Goal: Transaction & Acquisition: Book appointment/travel/reservation

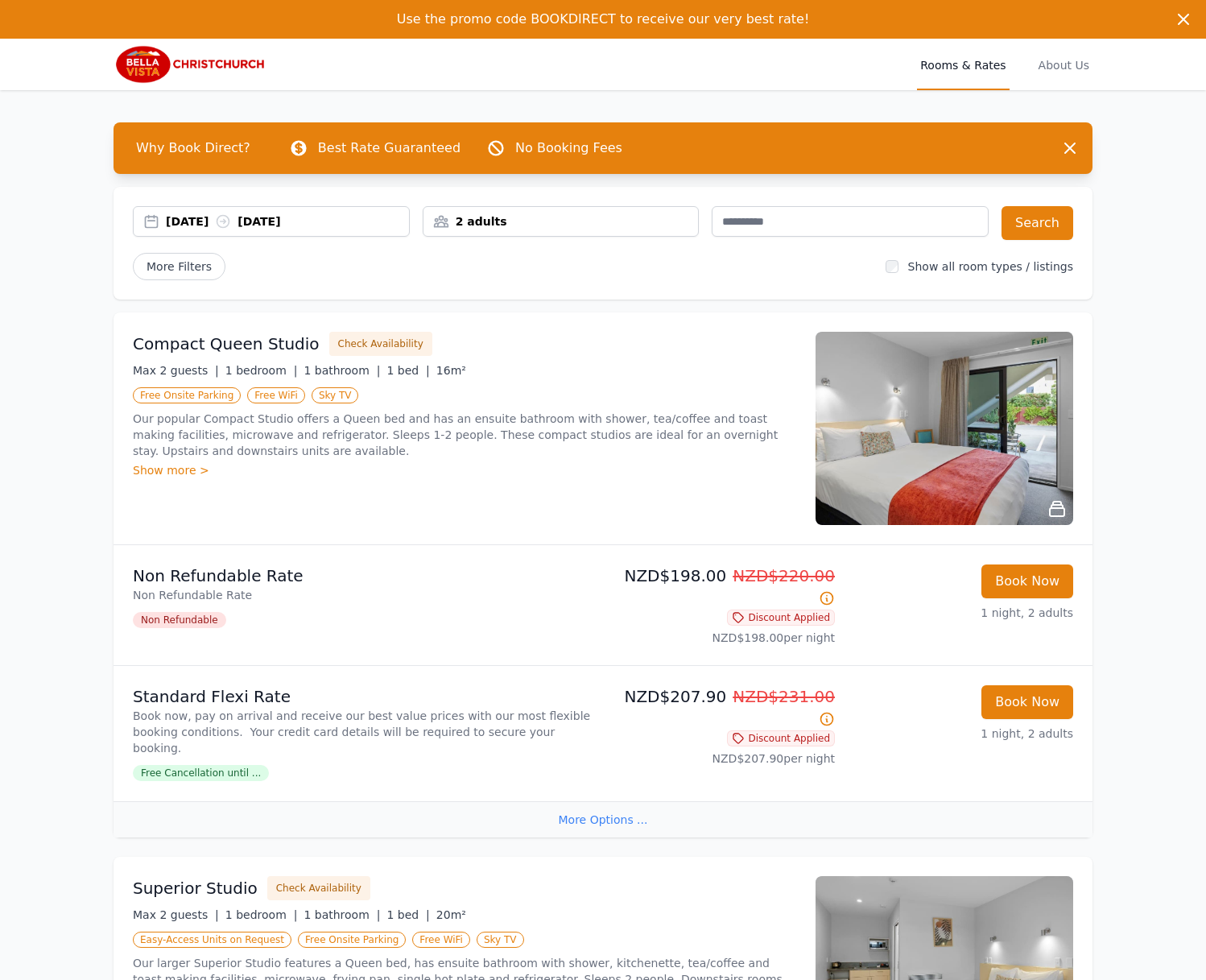
click at [534, 222] on div "2 adults" at bounding box center [561, 221] width 275 height 16
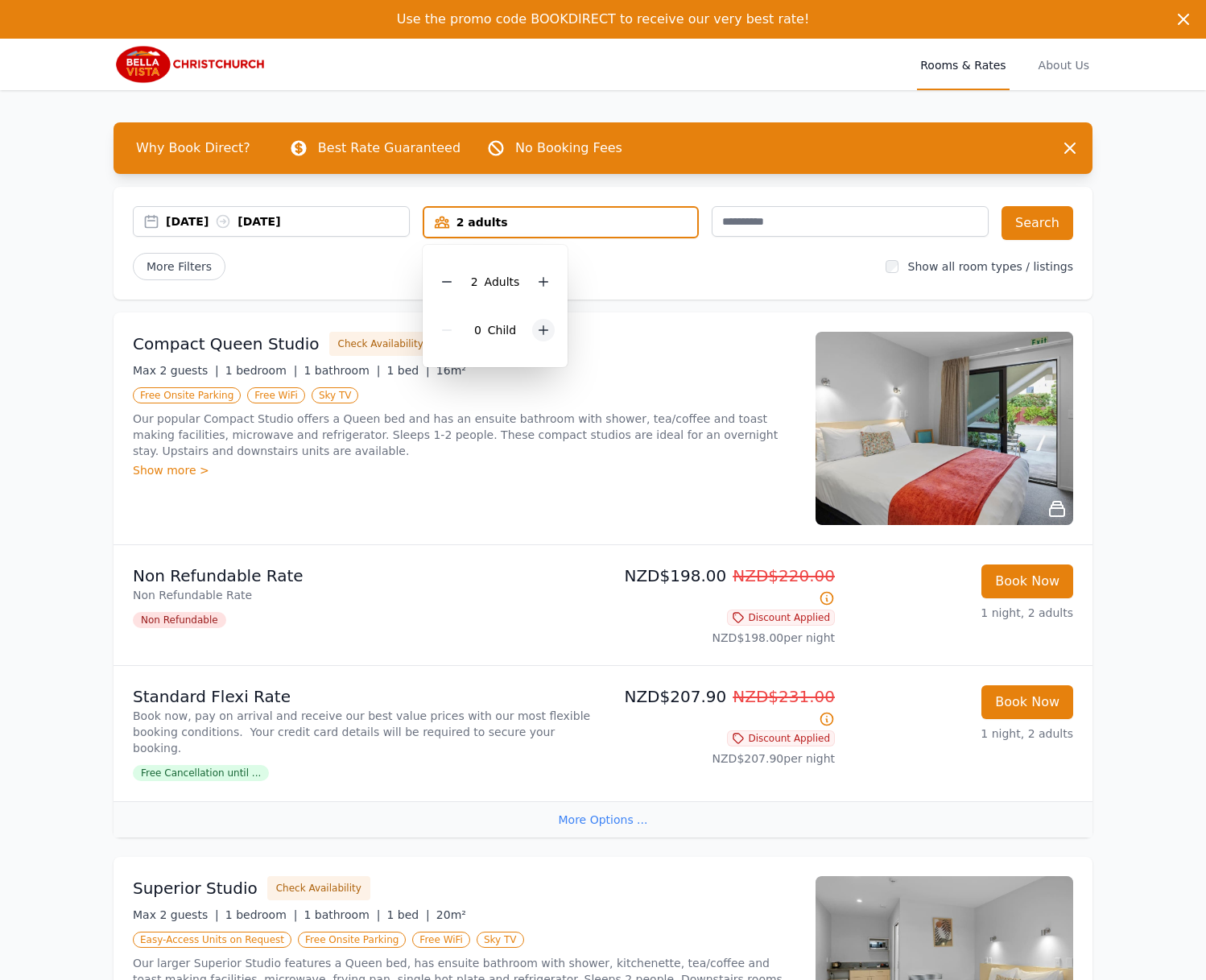
click at [538, 326] on icon at bounding box center [543, 331] width 13 height 13
click at [1035, 229] on button "Search" at bounding box center [1037, 223] width 72 height 34
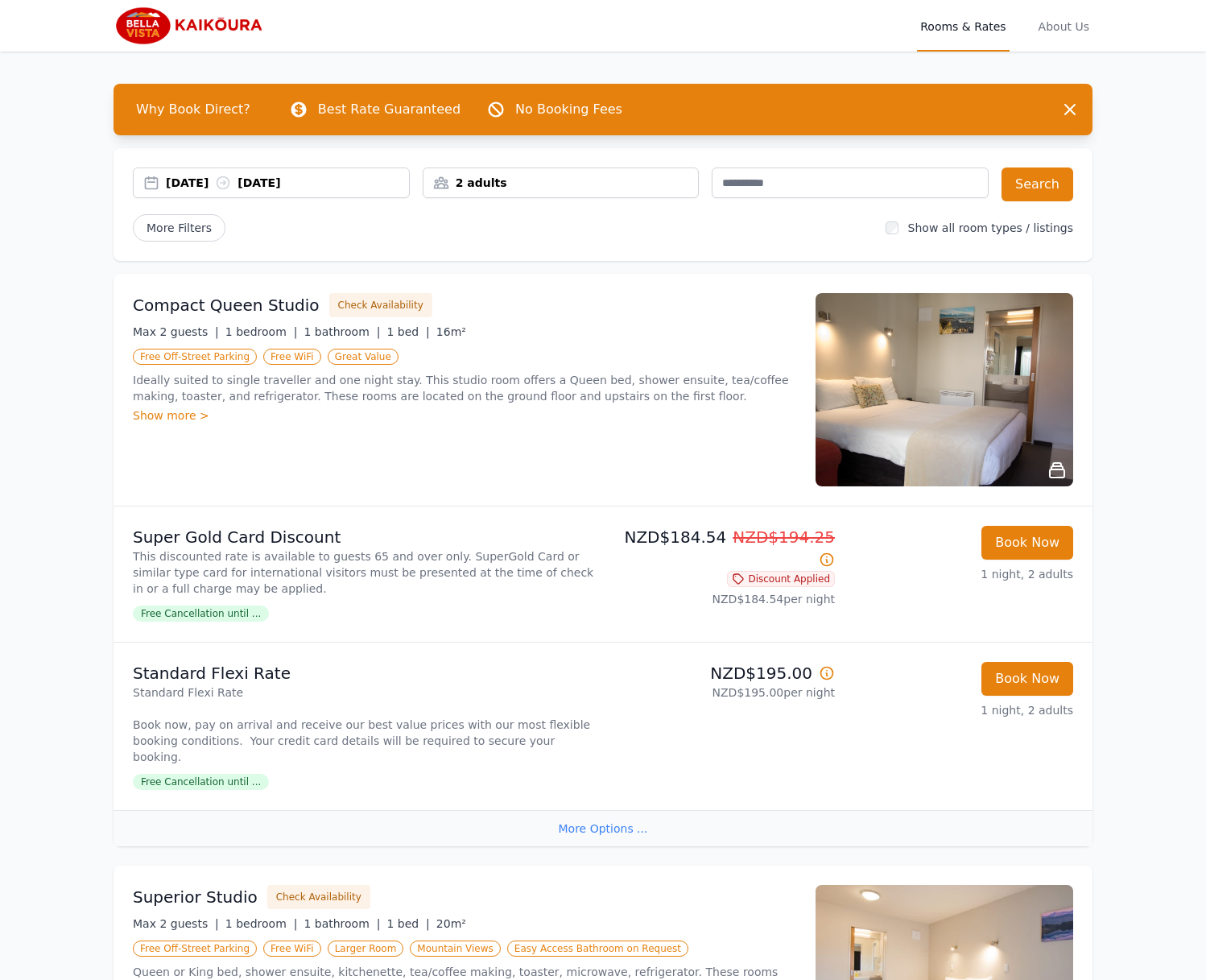
click at [619, 192] on div "2 adults" at bounding box center [561, 182] width 277 height 31
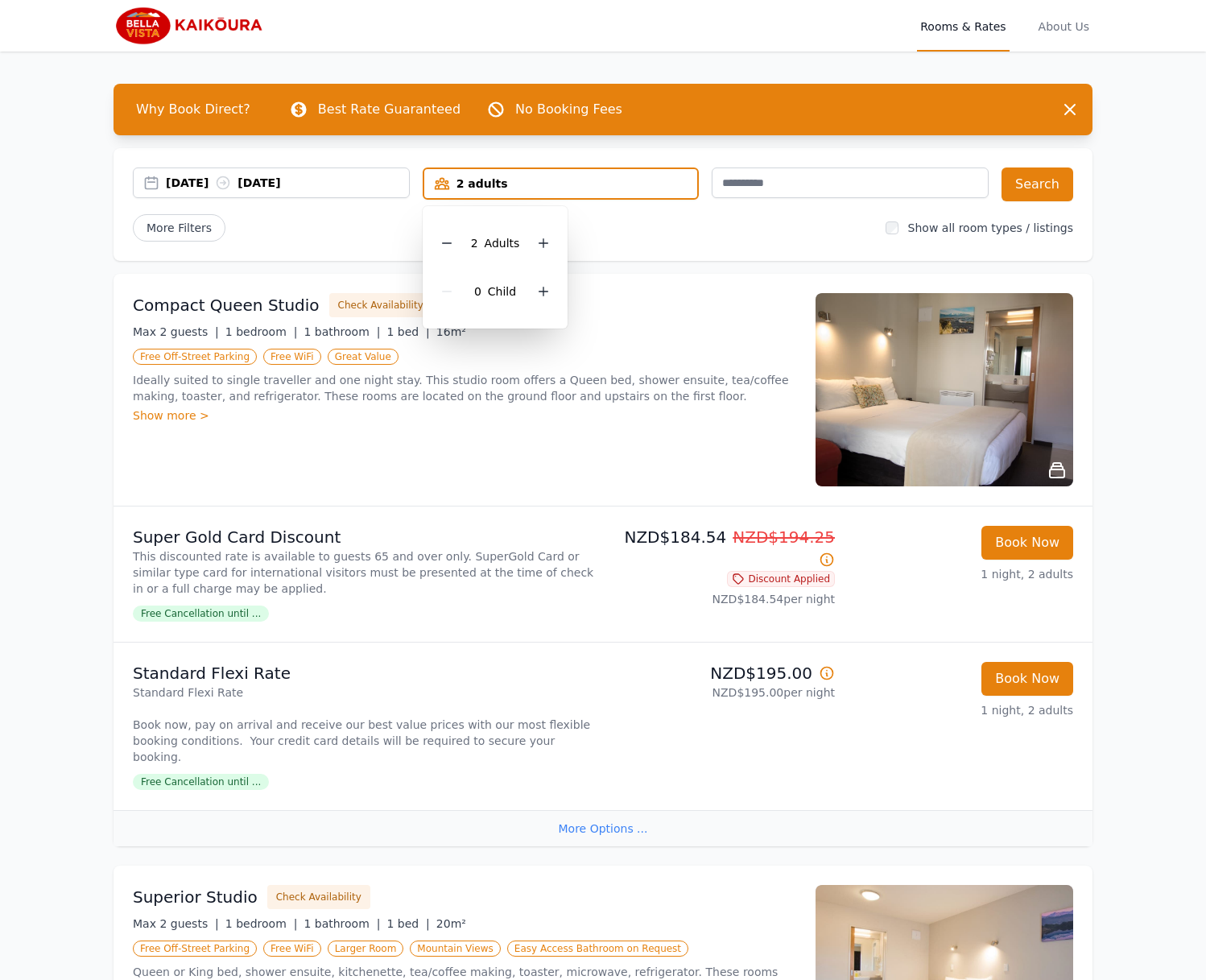
drag, startPoint x: 543, startPoint y: 290, endPoint x: 618, endPoint y: 271, distance: 77.4
click at [543, 290] on icon at bounding box center [543, 292] width 9 height 9
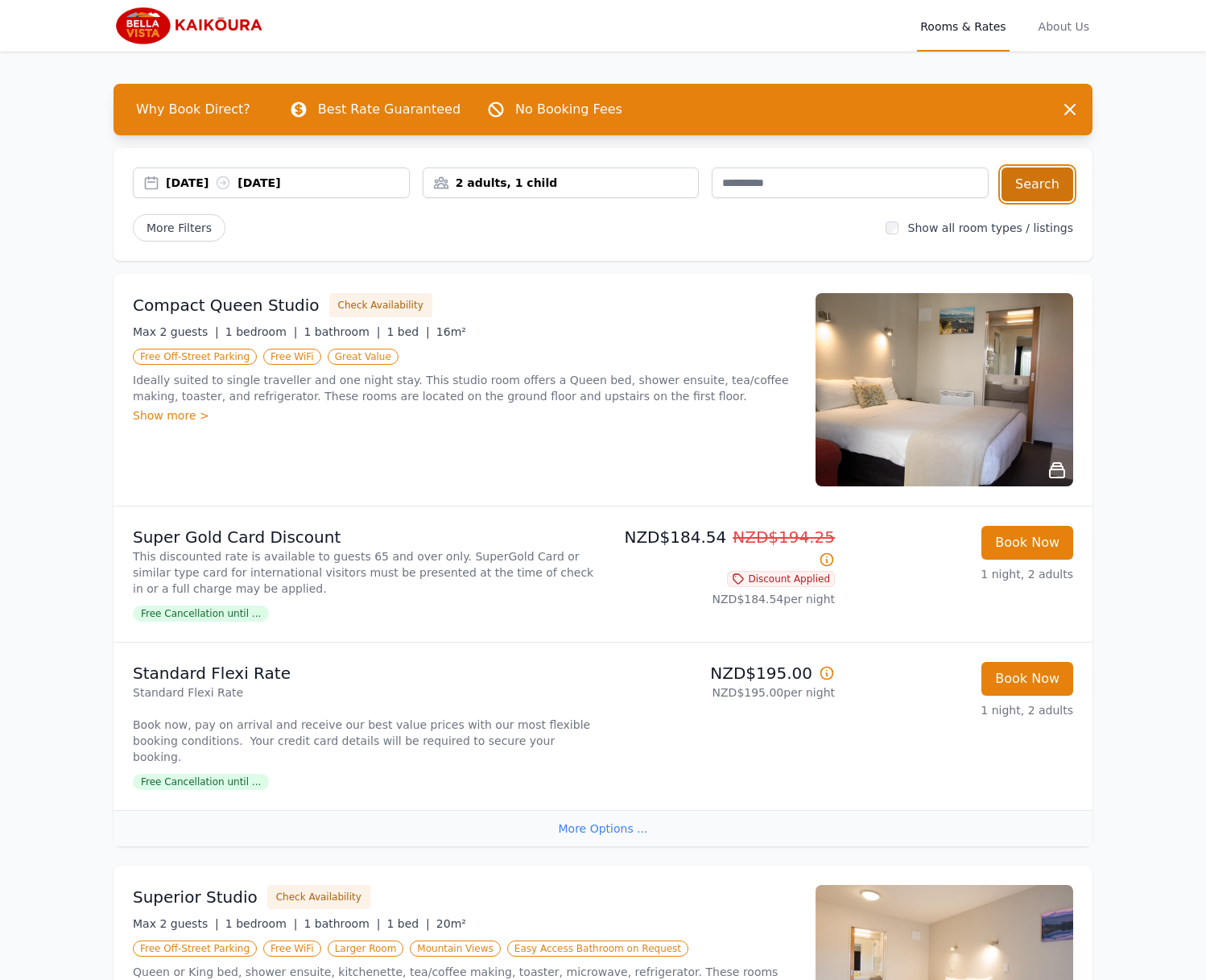
click at [1047, 188] on button "Search" at bounding box center [1037, 184] width 72 height 34
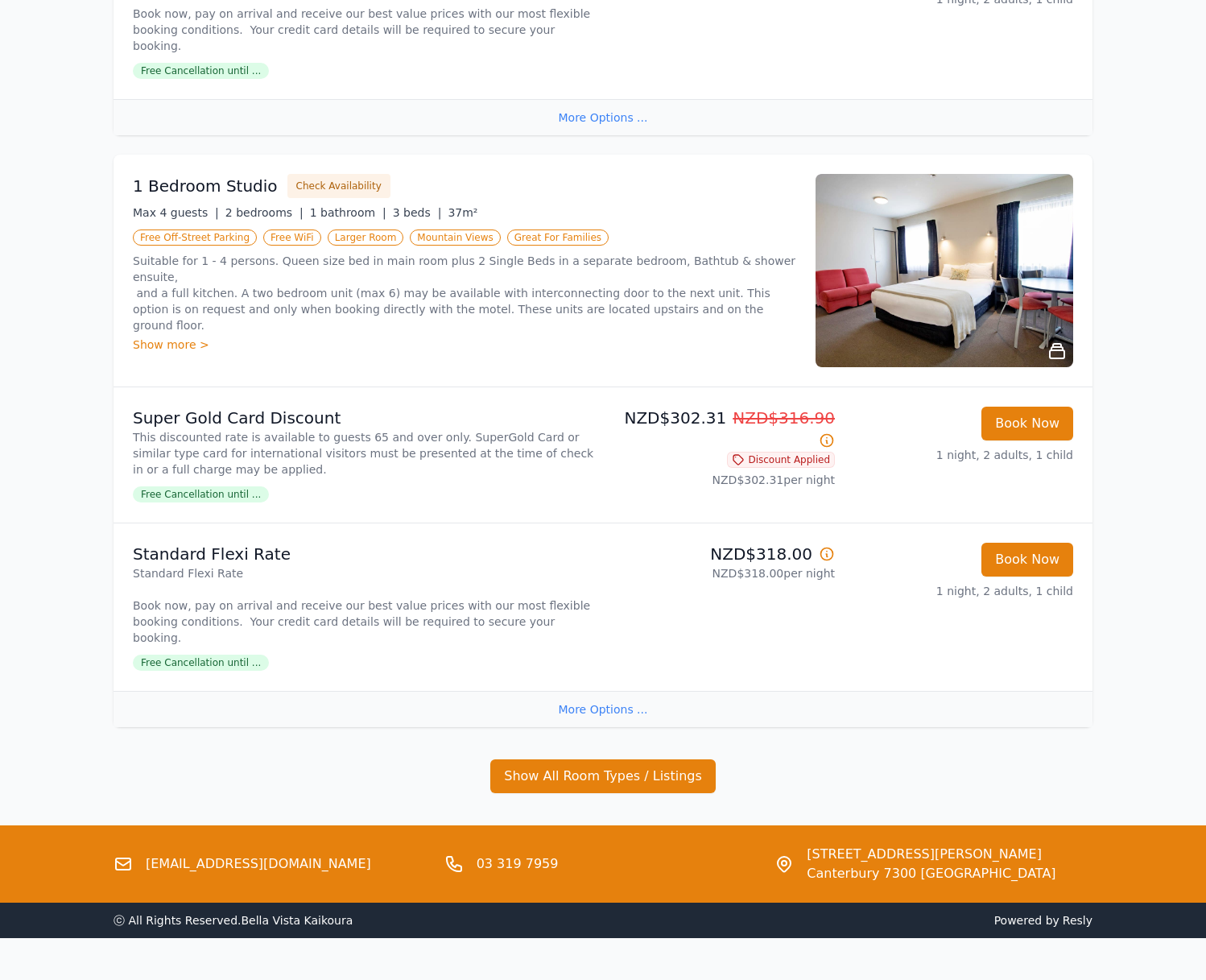
scroll to position [706, 0]
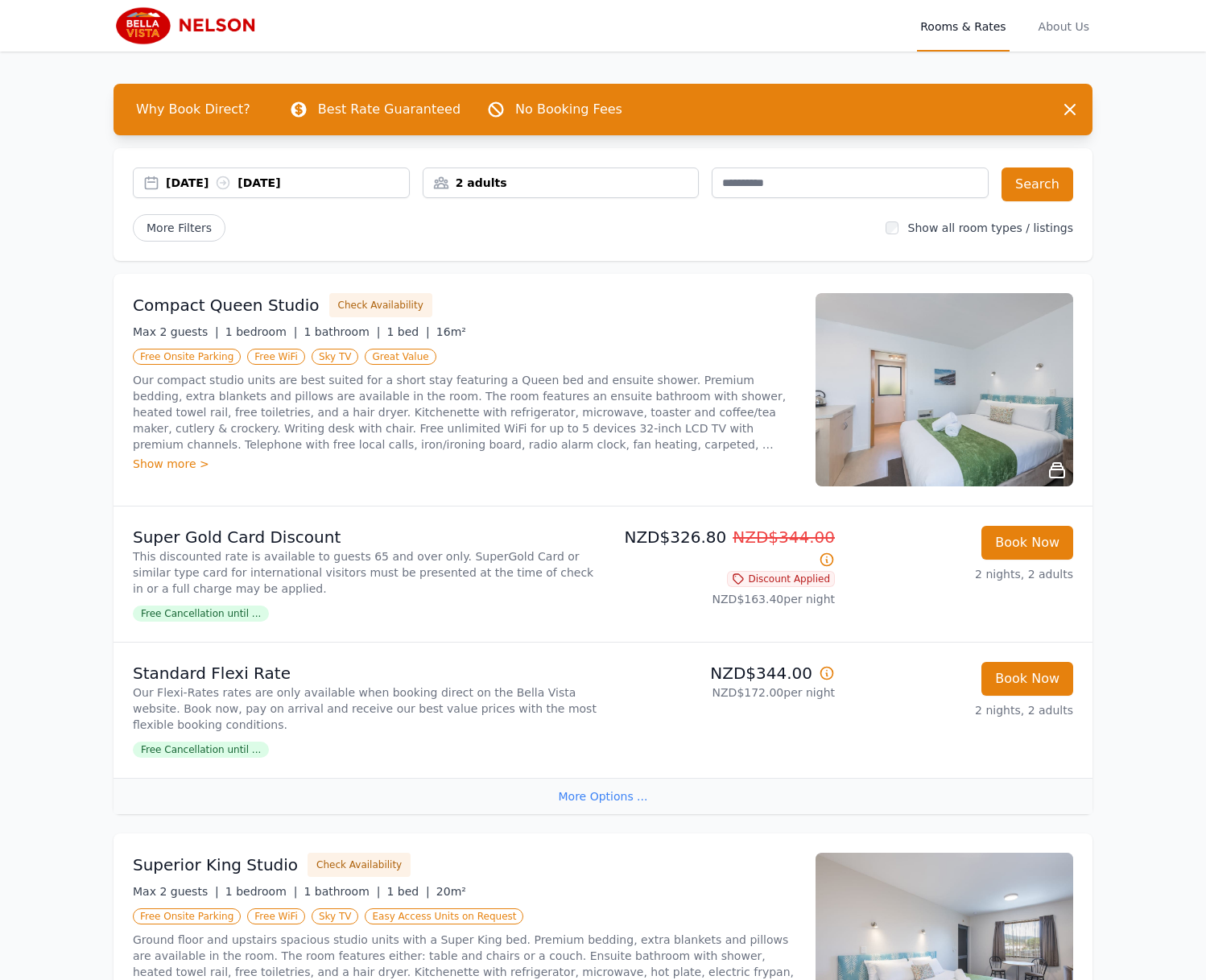
click at [564, 192] on div "2 adults" at bounding box center [561, 182] width 277 height 31
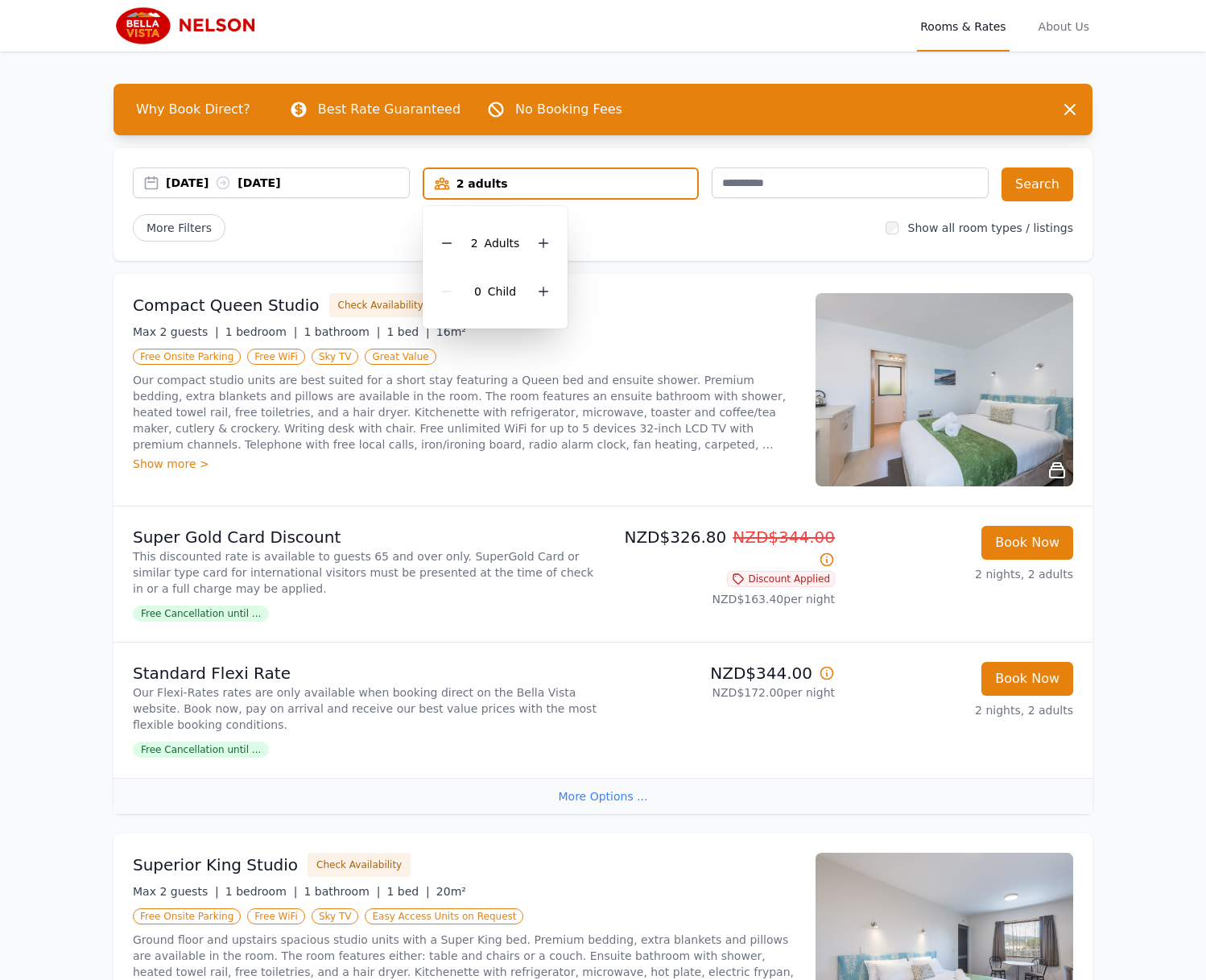
drag, startPoint x: 547, startPoint y: 293, endPoint x: 725, endPoint y: 239, distance: 186.0
click at [548, 293] on icon at bounding box center [543, 292] width 13 height 13
click at [1078, 184] on div "29 Nov 2025 01 Dec 2025 2 adults, 1 child 2 Adult s 1 Child Search More Filters…" at bounding box center [603, 205] width 979 height 113
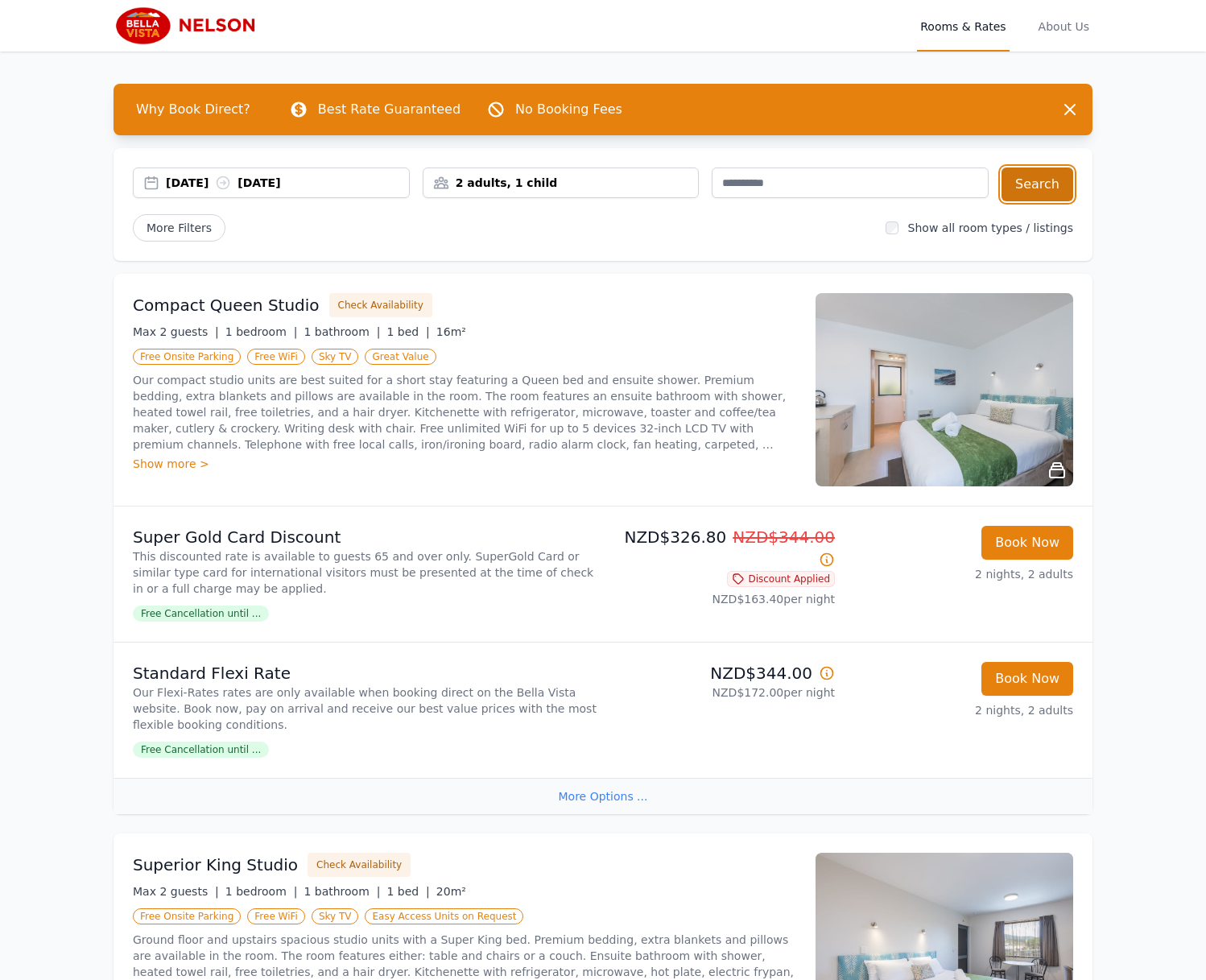
click at [1049, 186] on button "Search" at bounding box center [1037, 184] width 72 height 34
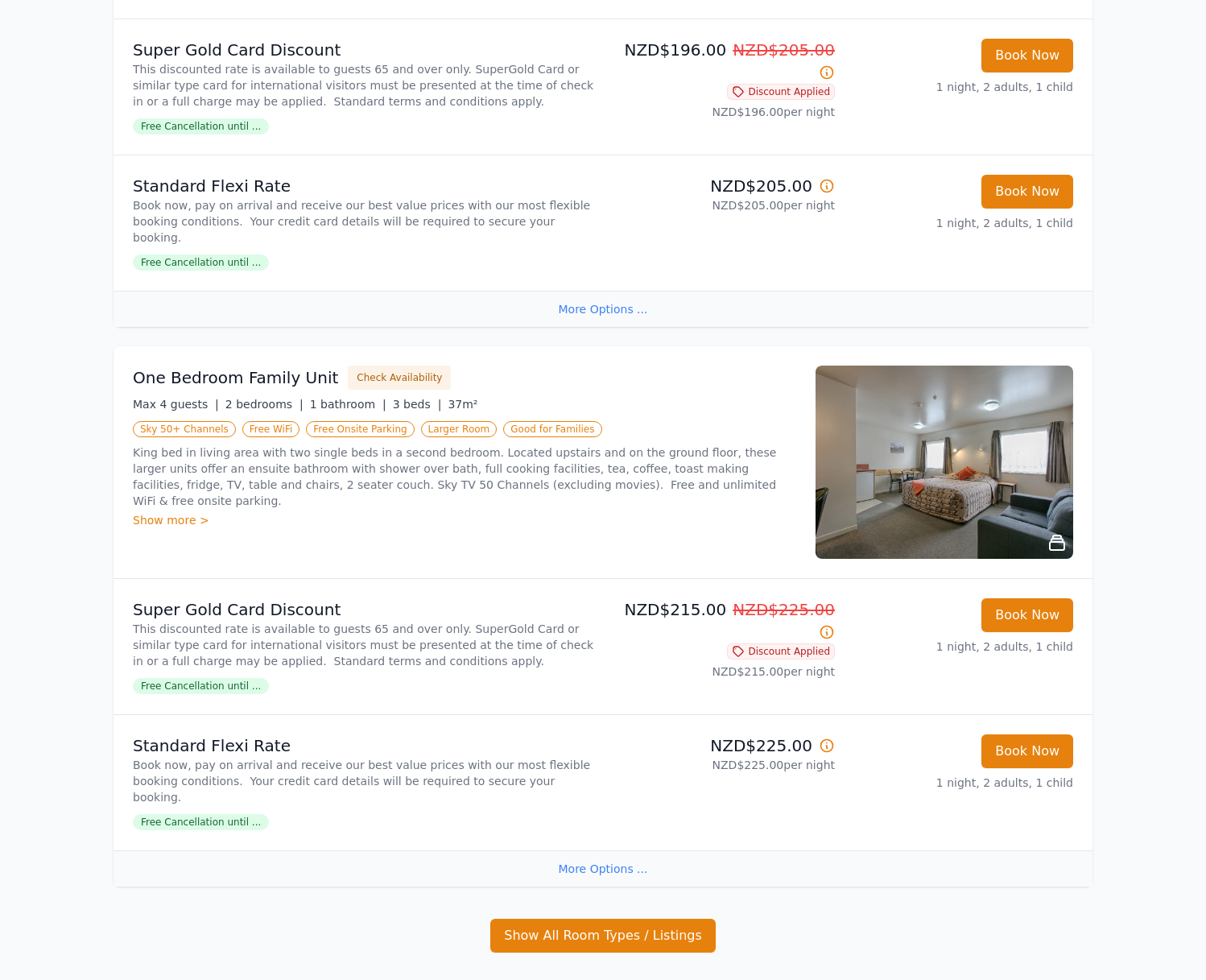
scroll to position [489, 0]
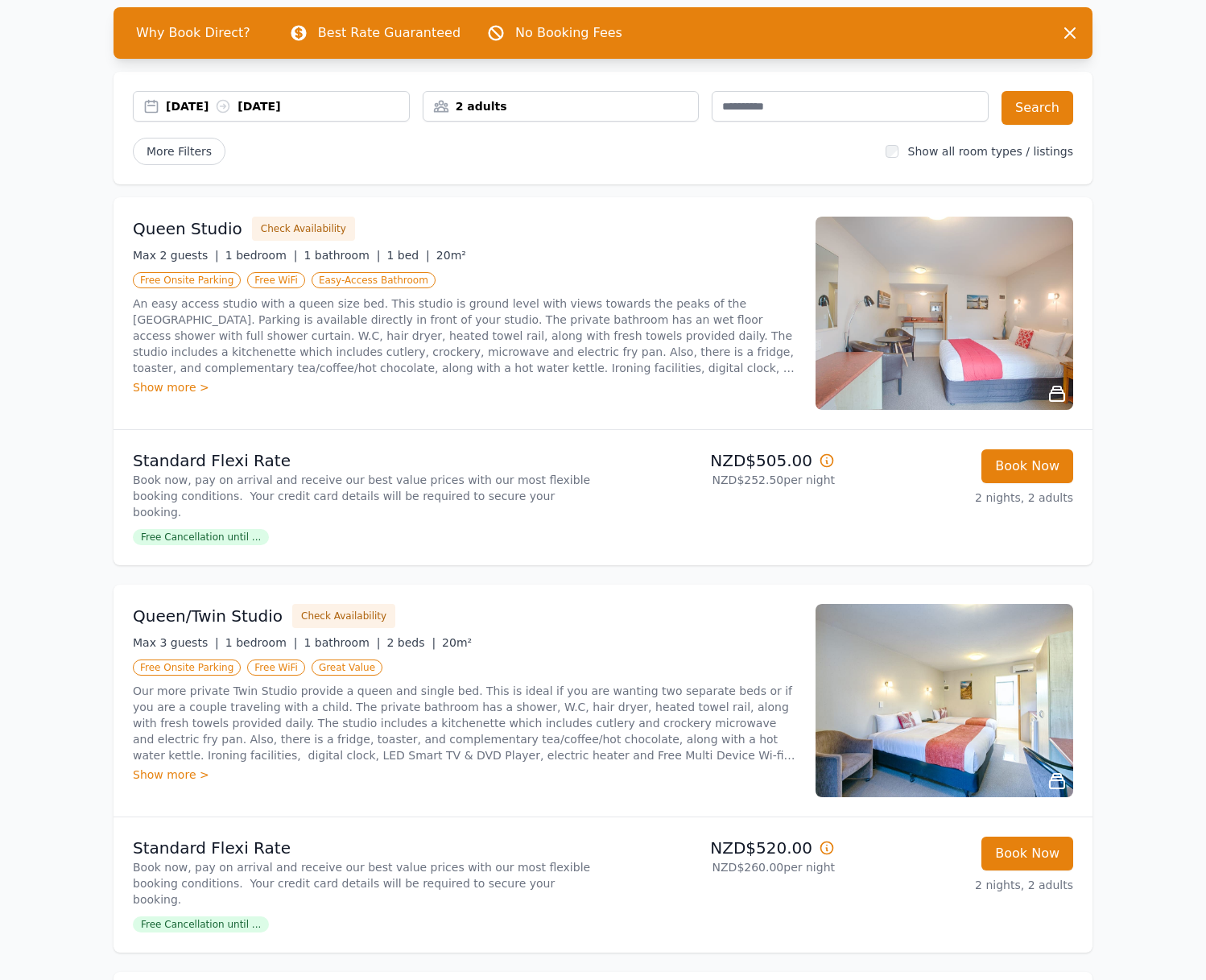
scroll to position [78, 0]
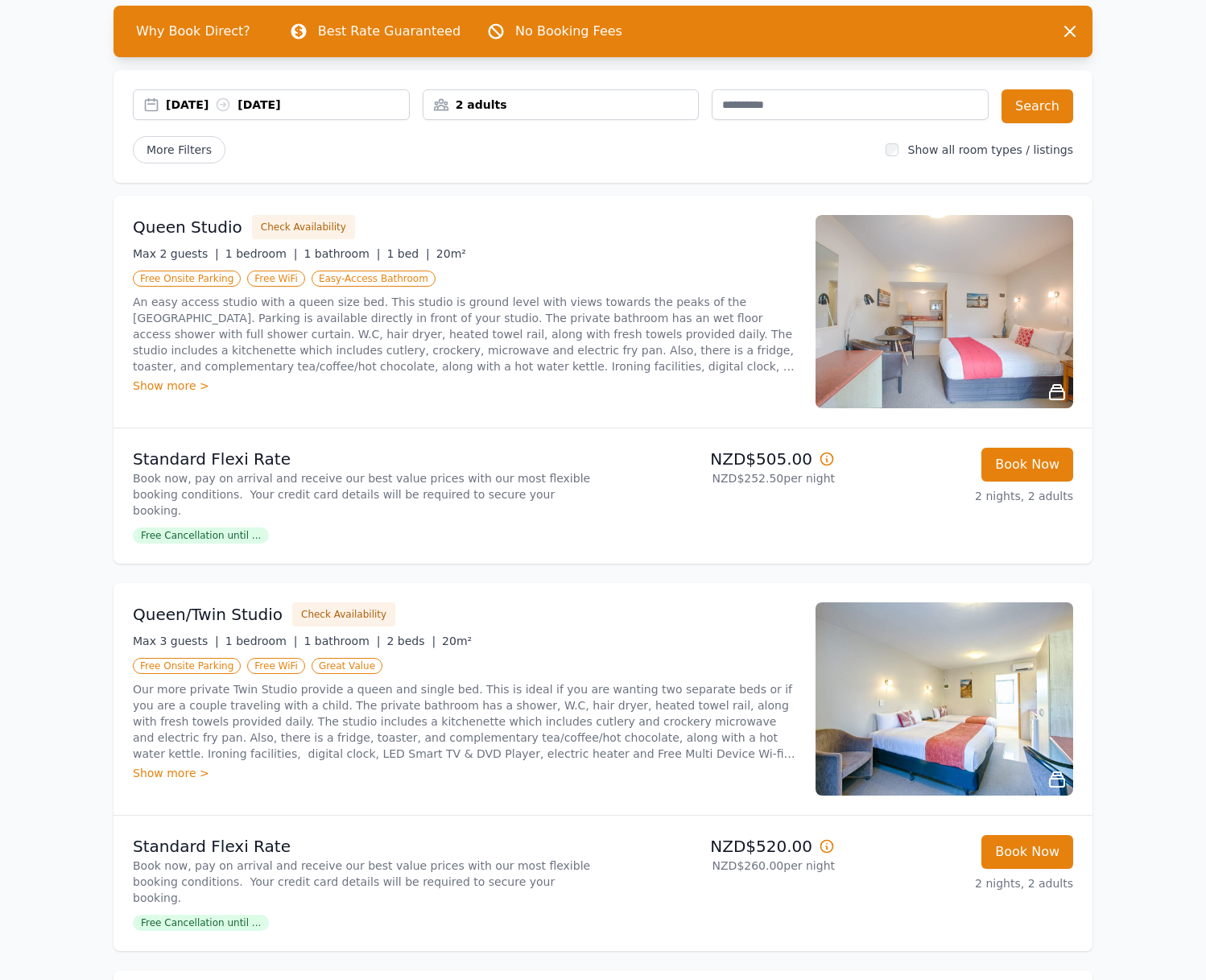
drag, startPoint x: 520, startPoint y: 108, endPoint x: 533, endPoint y: 120, distance: 17.7
click at [520, 108] on div "2 adults" at bounding box center [561, 104] width 275 height 16
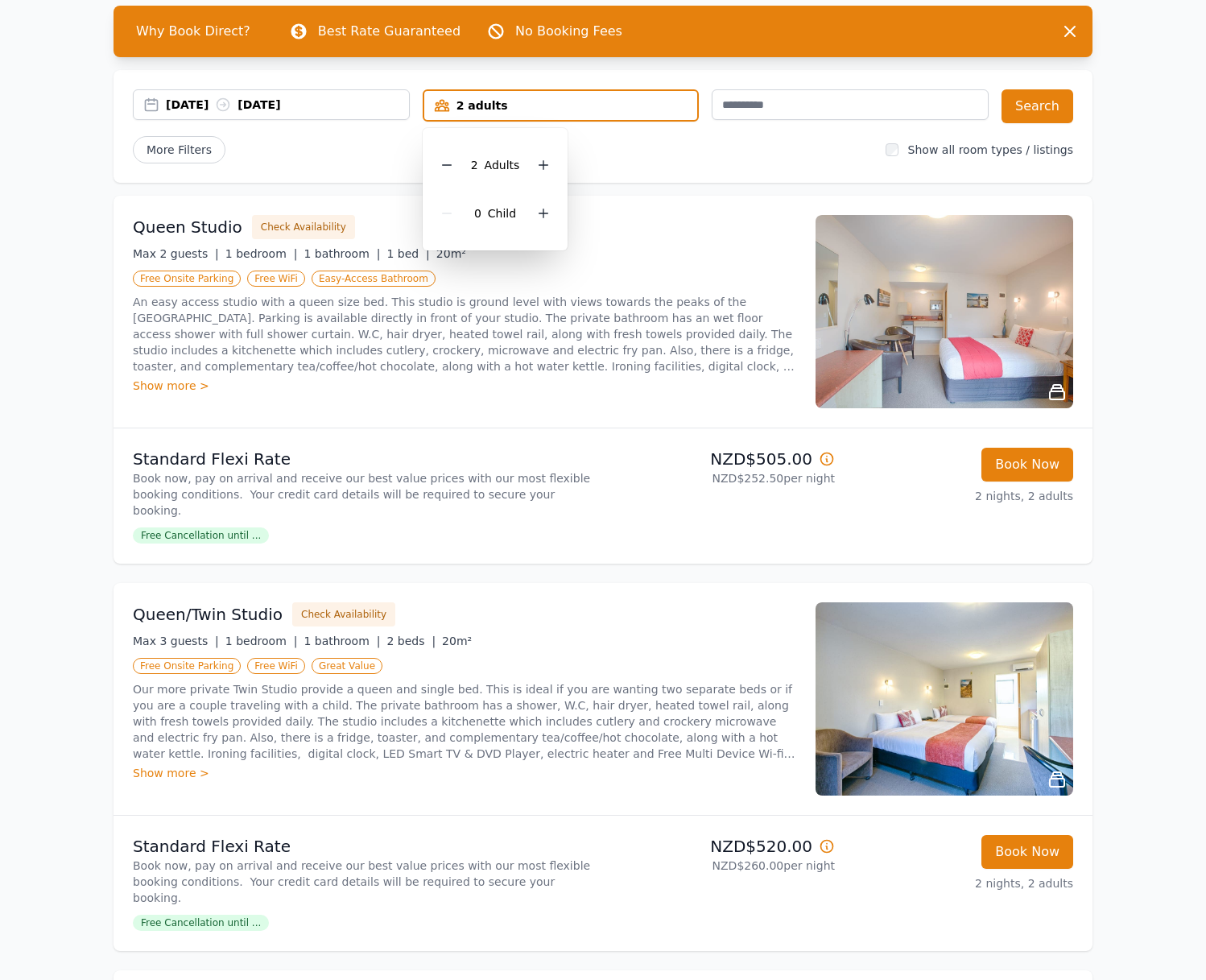
drag, startPoint x: 551, startPoint y: 210, endPoint x: 581, endPoint y: 203, distance: 30.8
click at [551, 210] on div at bounding box center [543, 213] width 22 height 22
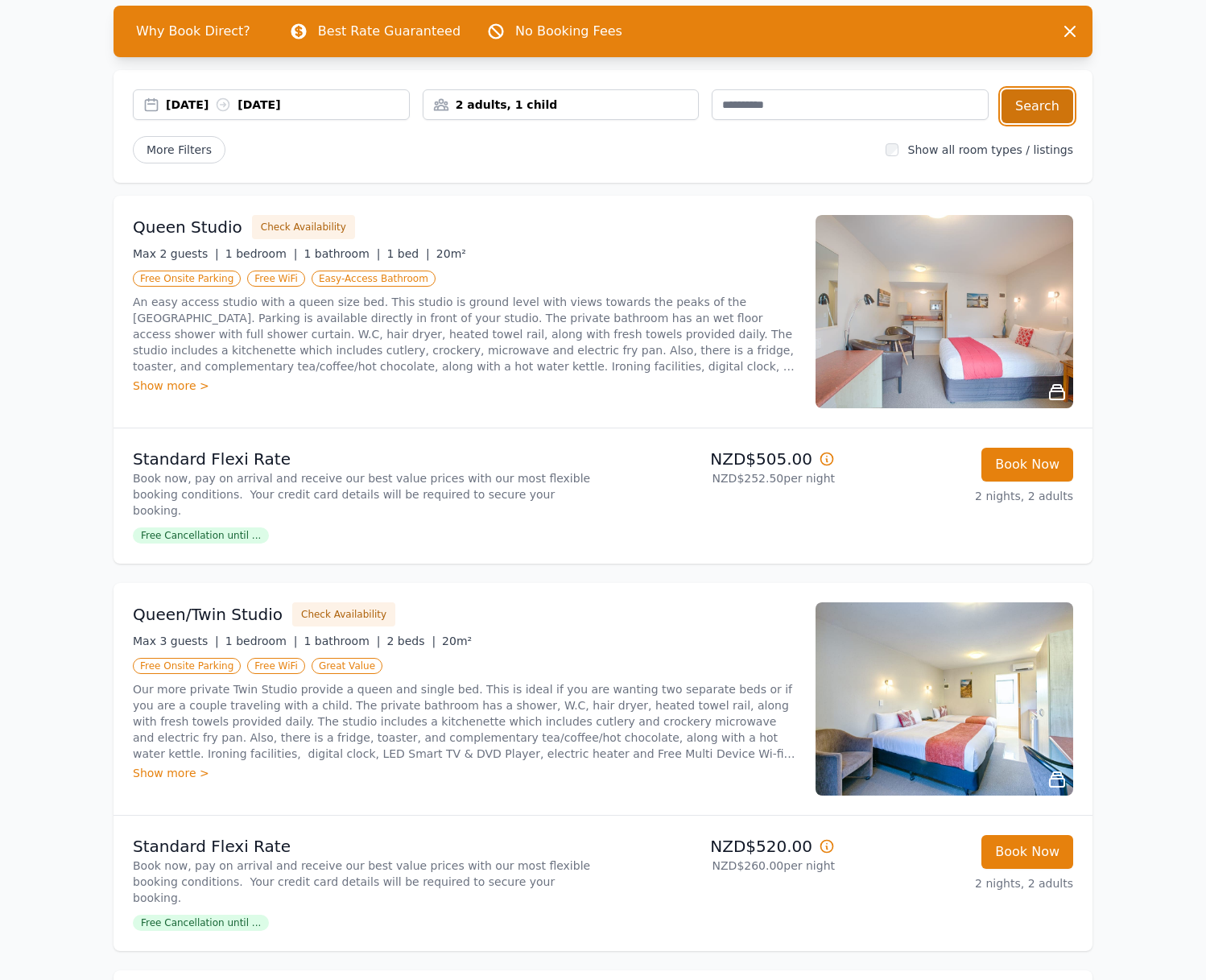
click at [1008, 106] on button "Search" at bounding box center [1037, 106] width 72 height 34
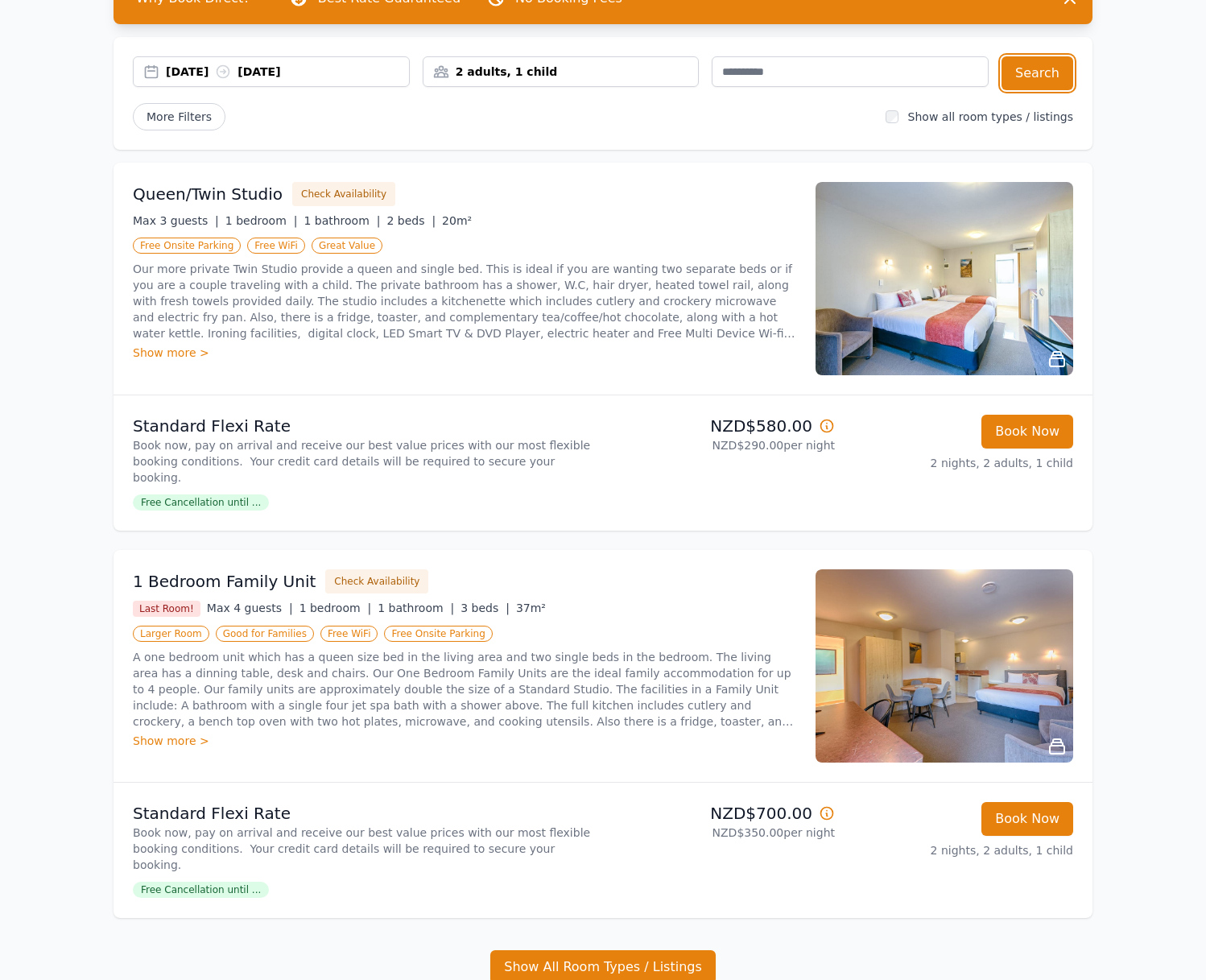
scroll to position [114, 0]
